Goal: Information Seeking & Learning: Learn about a topic

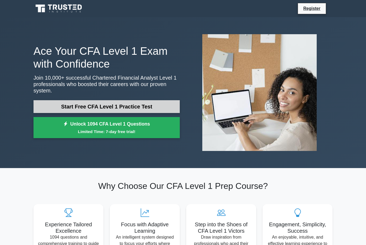
click at [51, 105] on link "Start Free CFA Level 1 Practice Test" at bounding box center [106, 106] width 146 height 13
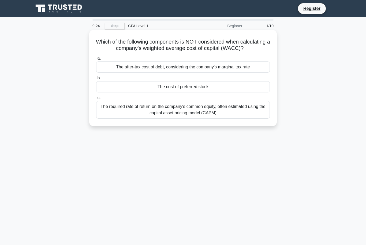
click at [253, 73] on div "The after-tax cost of debt, considering the company's marginal tax rate" at bounding box center [182, 67] width 173 height 11
click at [96, 60] on input "a. The after-tax cost of debt, considering the company's marginal tax rate" at bounding box center [96, 58] width 0 height 3
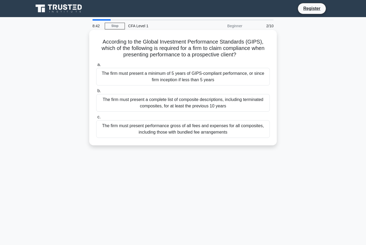
click at [252, 111] on div "The firm must present a complete list of composite descriptions, including term…" at bounding box center [182, 103] width 173 height 18
click at [96, 93] on input "b. The firm must present a complete list of composite descriptions, including t…" at bounding box center [96, 90] width 0 height 3
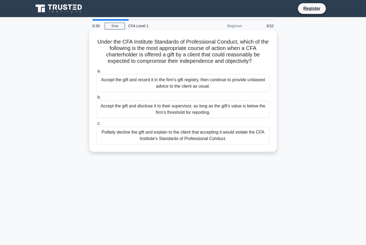
click at [247, 143] on div "Politely decline the gift and explain to the client that accepting it would vio…" at bounding box center [182, 136] width 173 height 18
click at [96, 126] on input "c. Politely decline the gift and explain to the client that accepting it would …" at bounding box center [96, 123] width 0 height 3
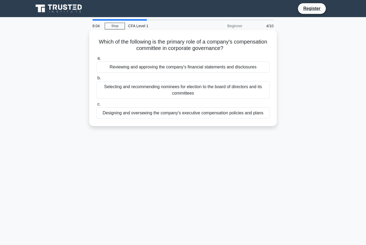
click at [256, 69] on div "Reviewing and approving the company's financial statements and disclosures" at bounding box center [182, 67] width 173 height 11
click at [96, 60] on input "a. Reviewing and approving the company's financial statements and disclosures" at bounding box center [96, 58] width 0 height 3
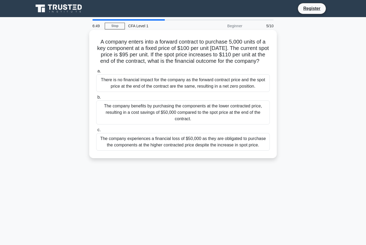
click at [247, 151] on div "The company experiences a financial loss of $50,000 as they are obligated to pu…" at bounding box center [182, 142] width 173 height 18
click at [96, 132] on input "c. The company experiences a financial loss of $50,000 as they are obligated to…" at bounding box center [96, 129] width 0 height 3
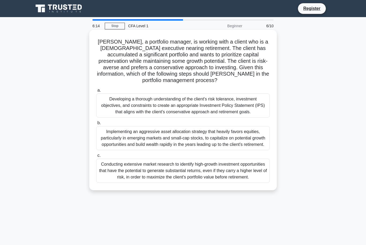
click at [243, 117] on div "Developing a thorough understanding of the client's risk tolerance, investment …" at bounding box center [182, 106] width 173 height 24
click at [96, 92] on input "a. Developing a thorough understanding of the client's risk tolerance, investme…" at bounding box center [96, 90] width 0 height 3
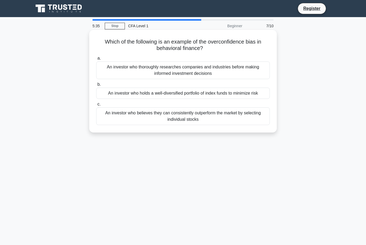
click at [248, 123] on div "An investor who believes they can consistently outperform the market by selecti…" at bounding box center [182, 117] width 173 height 18
click at [96, 106] on input "c. An investor who believes they can consistently outperform the market by sele…" at bounding box center [96, 104] width 0 height 3
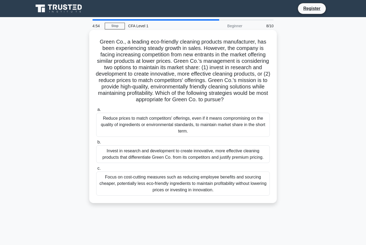
click at [255, 163] on div "Invest in research and development to create innovative, more effective cleanin…" at bounding box center [182, 155] width 173 height 18
click at [96, 144] on input "b. Invest in research and development to create innovative, more effective clea…" at bounding box center [96, 142] width 0 height 3
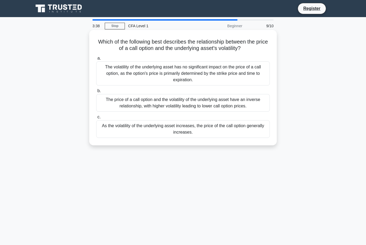
click at [213, 133] on div "As the volatility of the underlying asset increases, the price of the call opti…" at bounding box center [182, 129] width 173 height 18
click at [96, 119] on input "c. As the volatility of the underlying asset increases, the price of the call o…" at bounding box center [96, 117] width 0 height 3
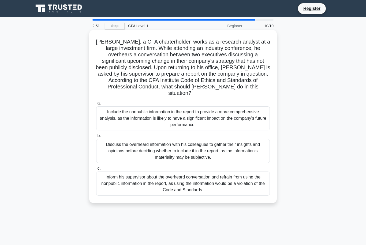
click at [243, 189] on div "Inform his supervisor about the overheard conversation and refrain from using t…" at bounding box center [182, 184] width 173 height 24
click at [96, 171] on input "c. Inform his supervisor about the overheard conversation and refrain from usin…" at bounding box center [96, 168] width 0 height 3
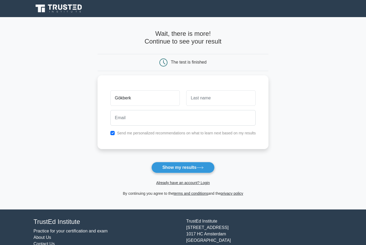
type input "Gökberk"
type input "Aydın"
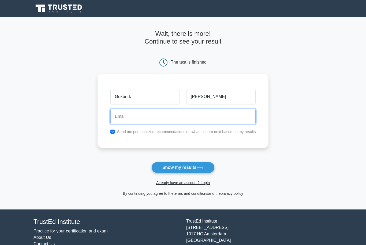
click at [240, 124] on input "email" at bounding box center [182, 117] width 145 height 16
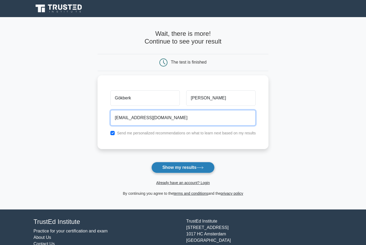
type input "gokberk.aydin@hotmail.com"
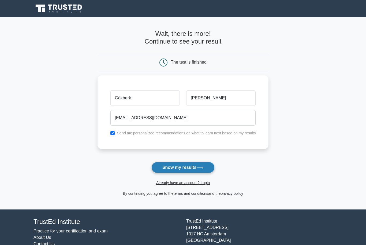
click at [198, 168] on icon at bounding box center [199, 168] width 6 height 2
